Goal: Information Seeking & Learning: Learn about a topic

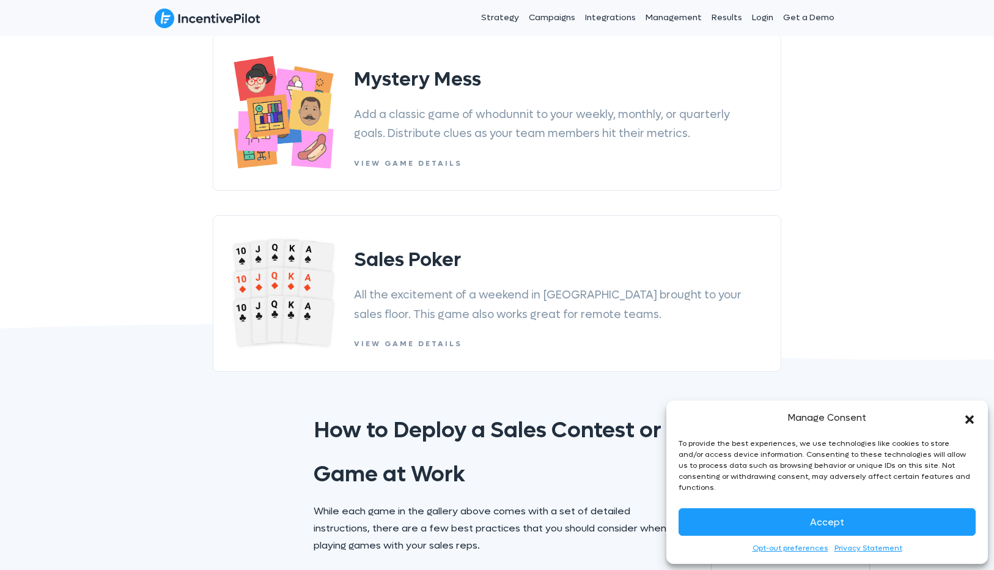
scroll to position [687, 0]
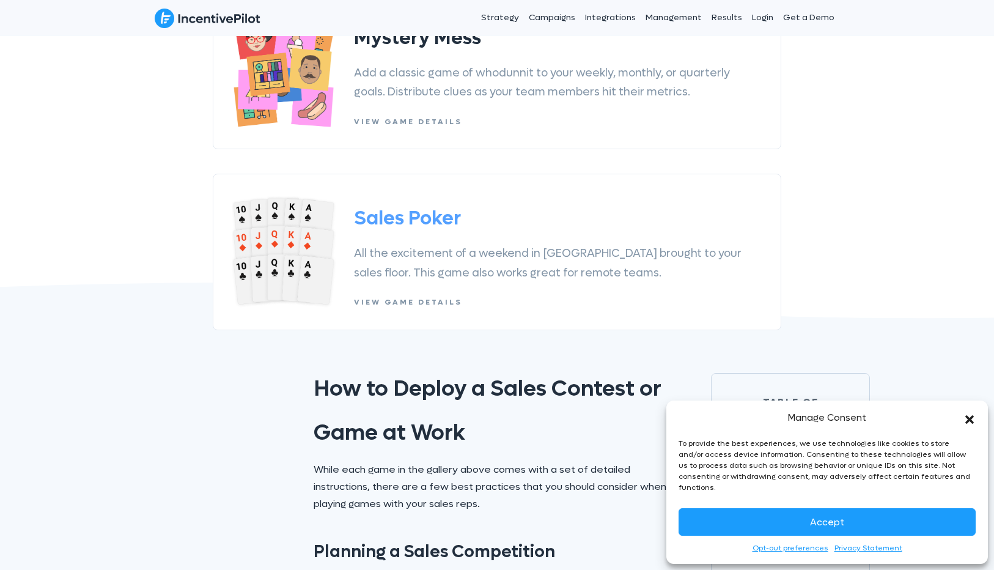
click at [409, 241] on div "Sales Poker All the excitement of a weekend in Vegas brought to your sales floo…" at bounding box center [558, 252] width 409 height 119
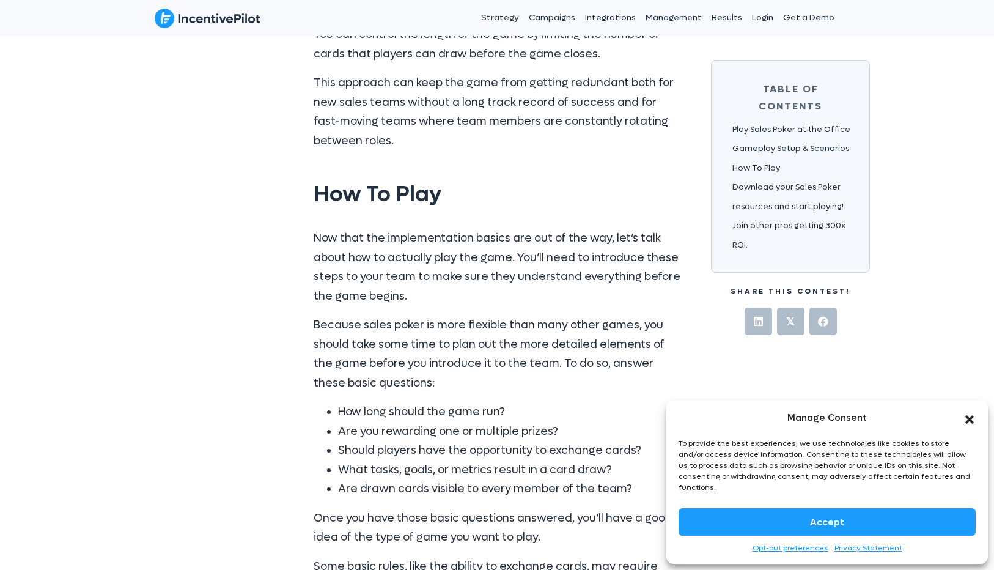
scroll to position [4818, 0]
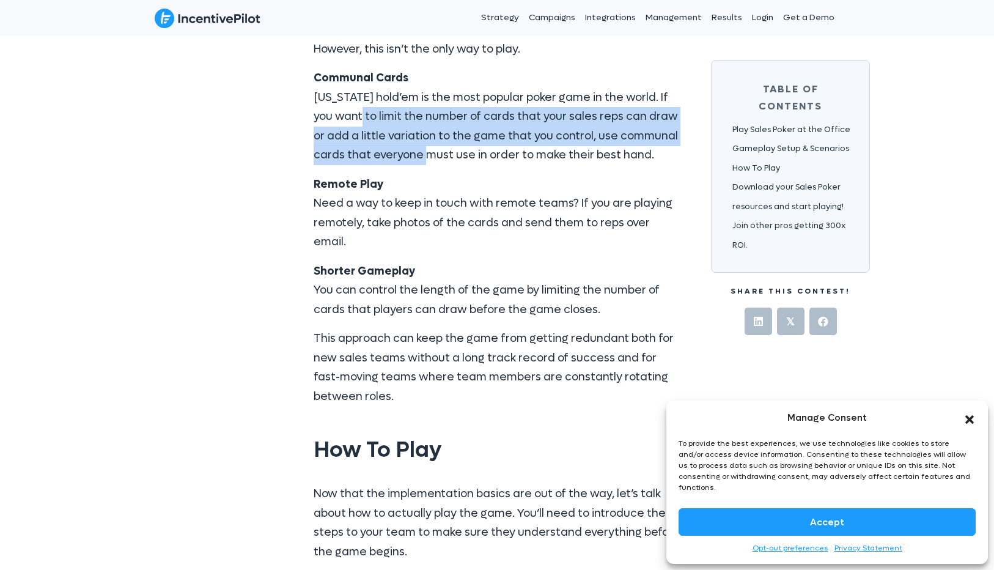
drag, startPoint x: 357, startPoint y: 89, endPoint x: 450, endPoint y: 144, distance: 107.8
click at [450, 144] on p "Communal Cards [US_STATE] hold’em is the most popular poker game in the world. …" at bounding box center [497, 117] width 367 height 97
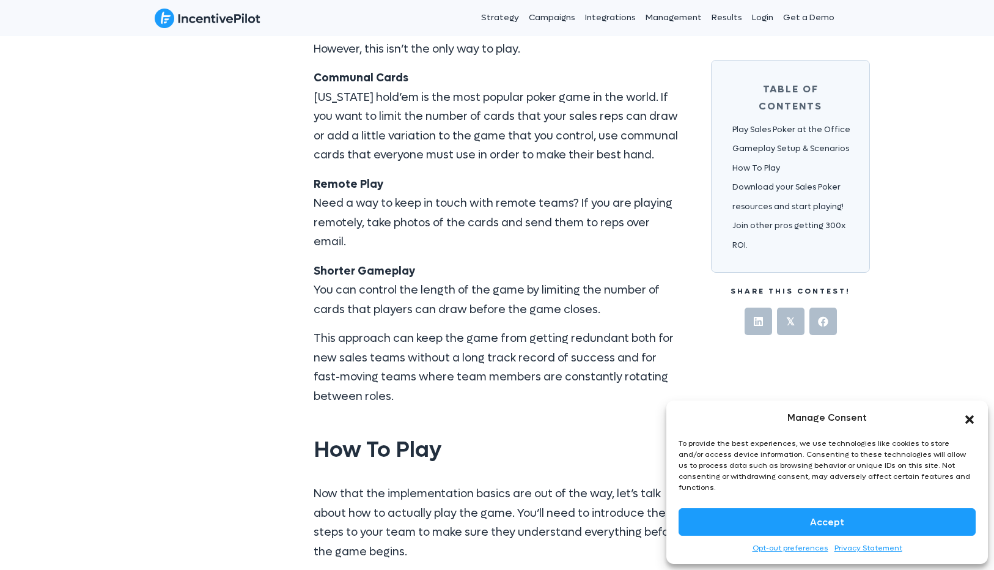
click at [450, 146] on div "Though we touched on it earlier, here are a few additional ways to mix things u…" at bounding box center [497, 131] width 367 height 550
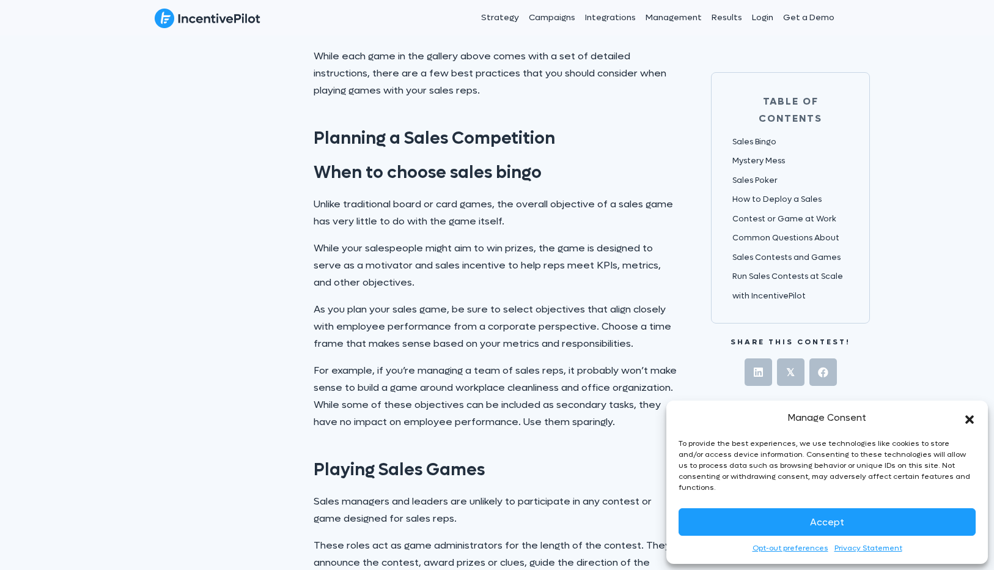
scroll to position [1176, 0]
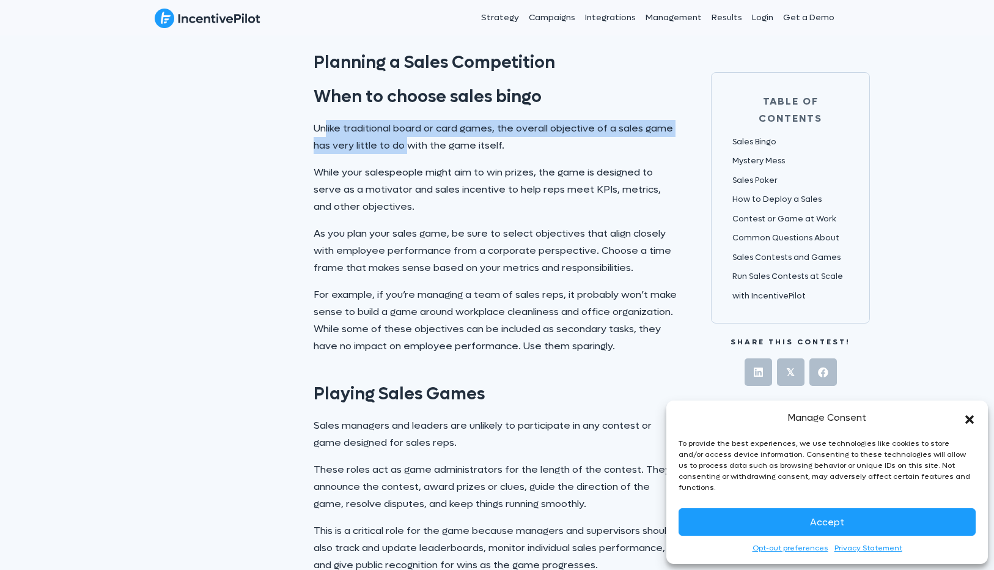
drag, startPoint x: 325, startPoint y: 129, endPoint x: 407, endPoint y: 144, distance: 84.0
click at [407, 144] on p "Unlike traditional board or card games, the overall objective of a sales game h…" at bounding box center [497, 137] width 367 height 34
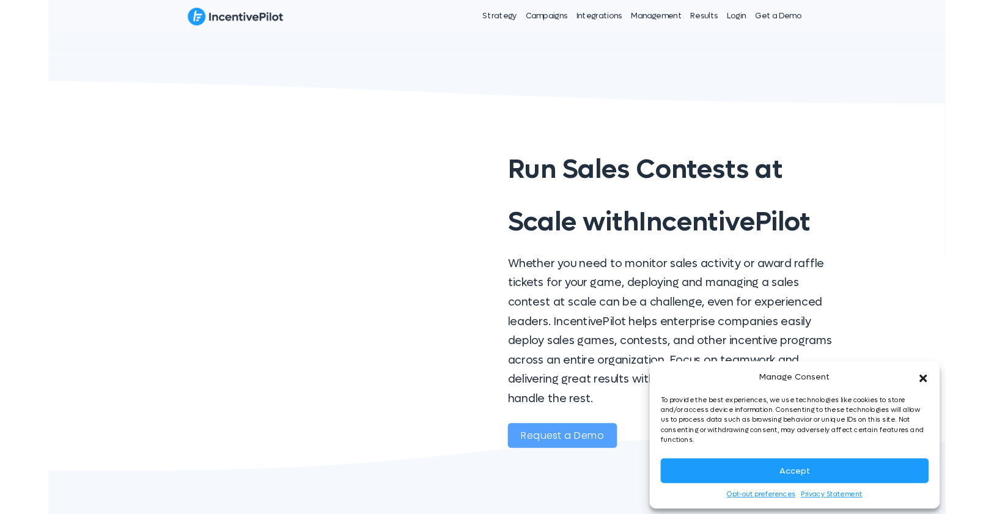
scroll to position [3051, 0]
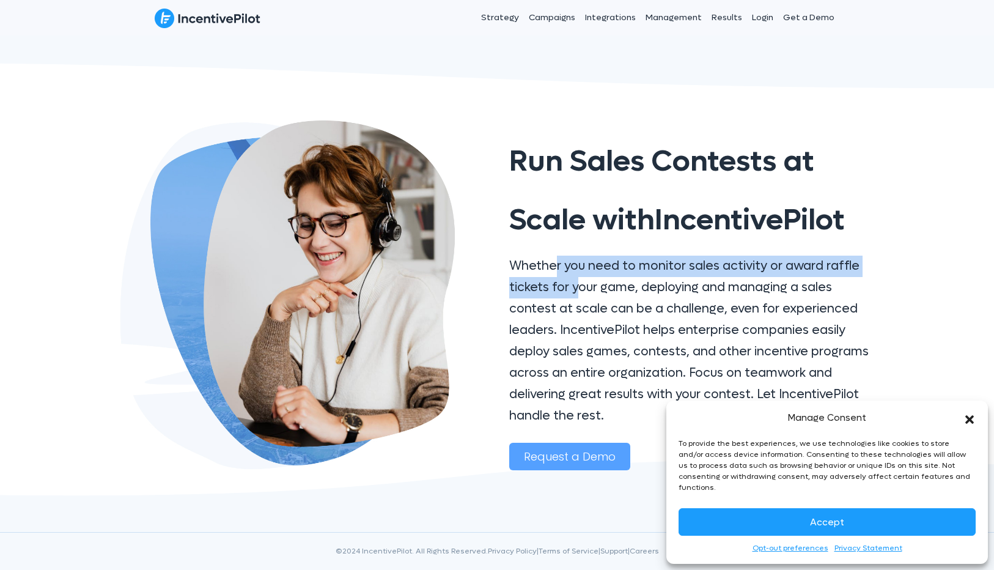
drag, startPoint x: 557, startPoint y: 265, endPoint x: 577, endPoint y: 293, distance: 34.6
click at [577, 293] on p "Whether you need to monitor sales activity or award raffle tickets for your gam…" at bounding box center [692, 341] width 367 height 171
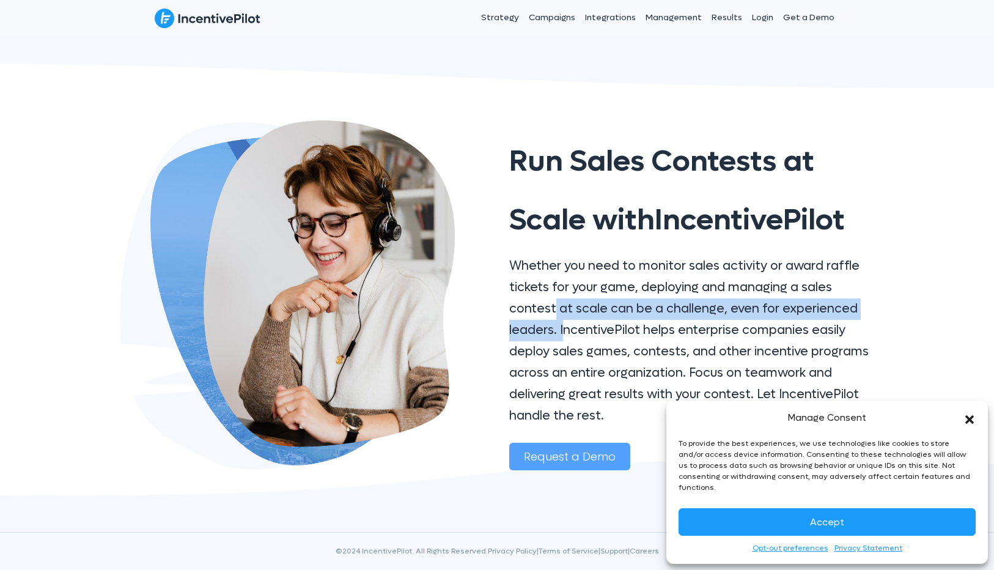
drag, startPoint x: 554, startPoint y: 302, endPoint x: 561, endPoint y: 322, distance: 21.7
click at [561, 322] on p "Whether you need to monitor sales activity or award raffle tickets for your gam…" at bounding box center [692, 341] width 367 height 171
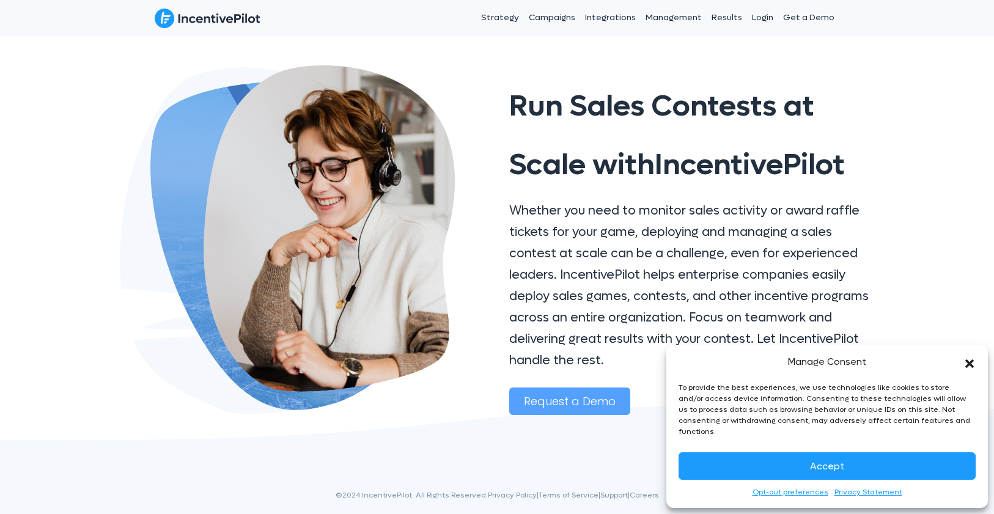
scroll to position [3107, 0]
click at [549, 9] on link "Campaigns" at bounding box center [552, 17] width 56 height 31
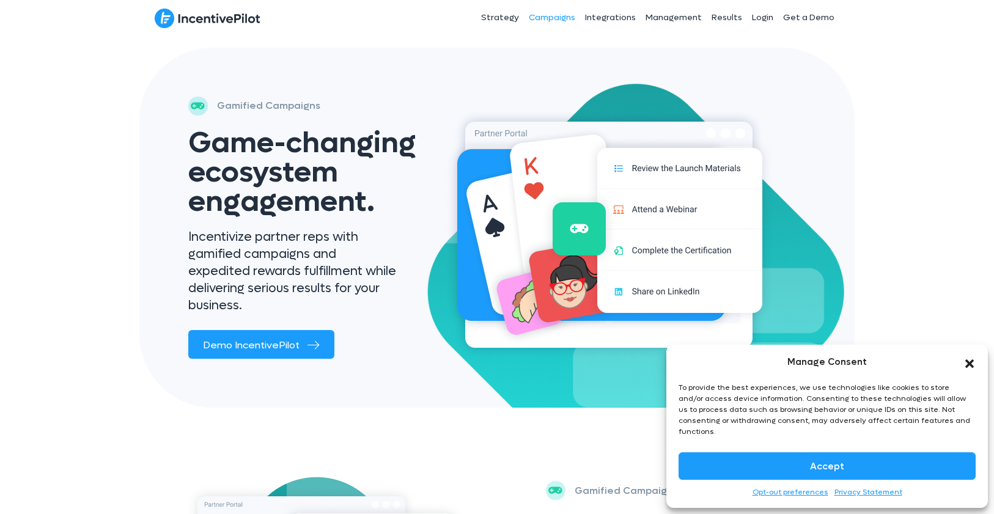
click at [973, 370] on icon "Close dialog" at bounding box center [970, 364] width 12 height 12
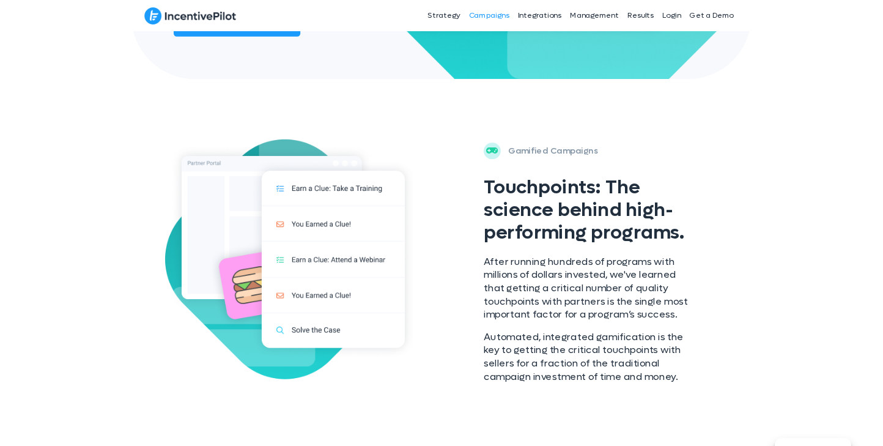
scroll to position [338, 0]
